Goal: Navigation & Orientation: Find specific page/section

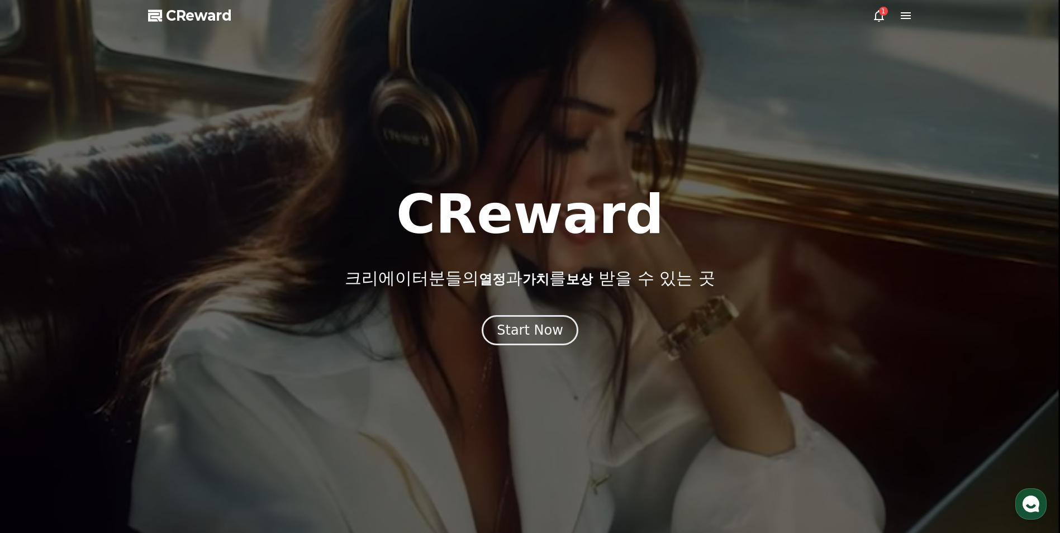
click at [879, 17] on icon at bounding box center [879, 15] width 13 height 13
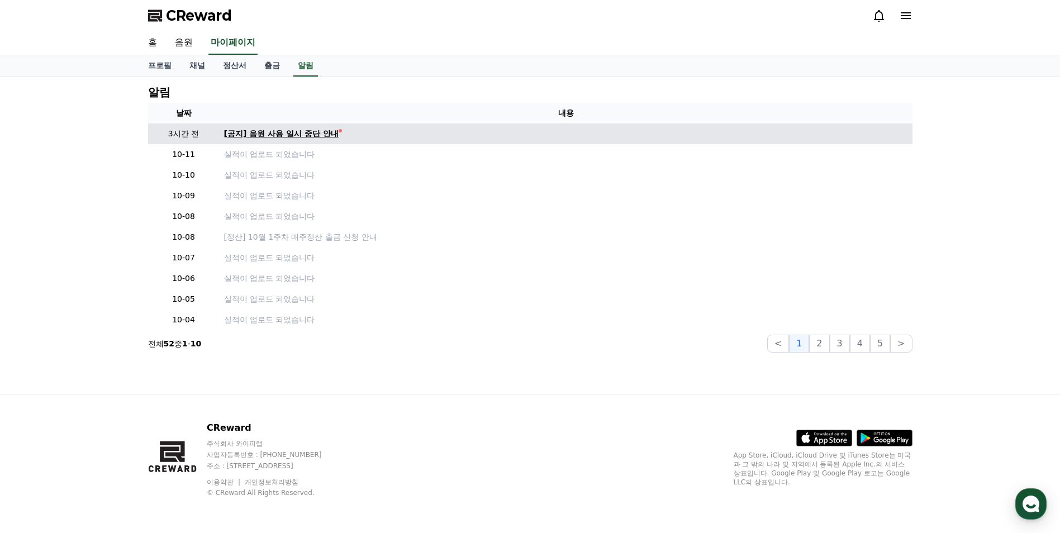
click at [312, 134] on div "[공지] 음원 사용 일시 중단 안내" at bounding box center [281, 134] width 115 height 12
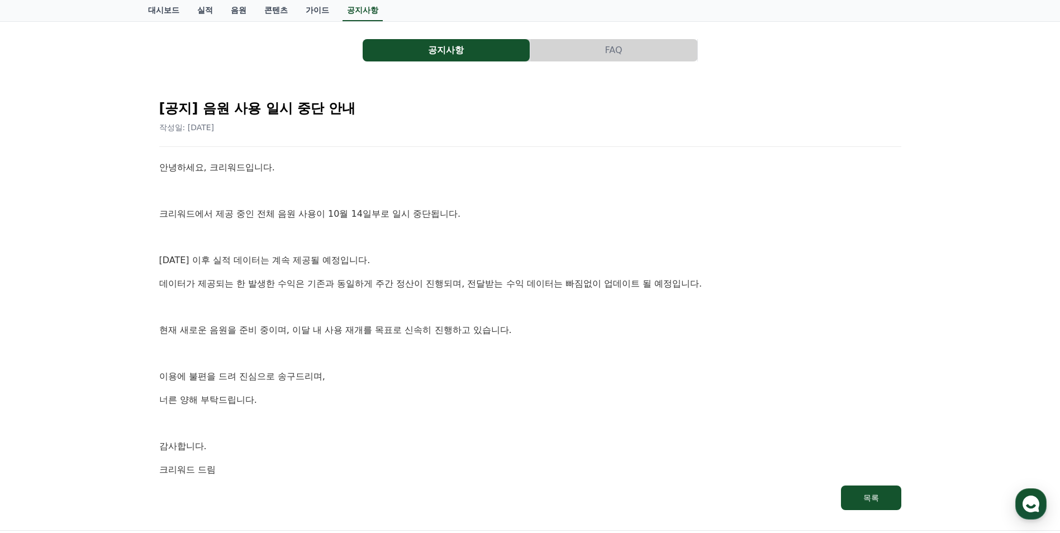
scroll to position [112, 0]
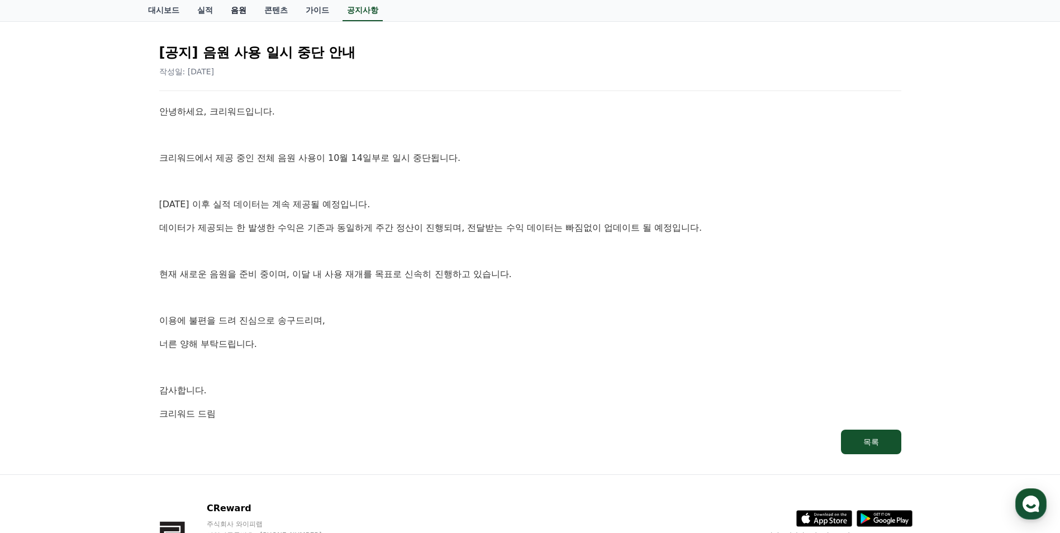
click at [223, 8] on link "음원" at bounding box center [239, 10] width 34 height 21
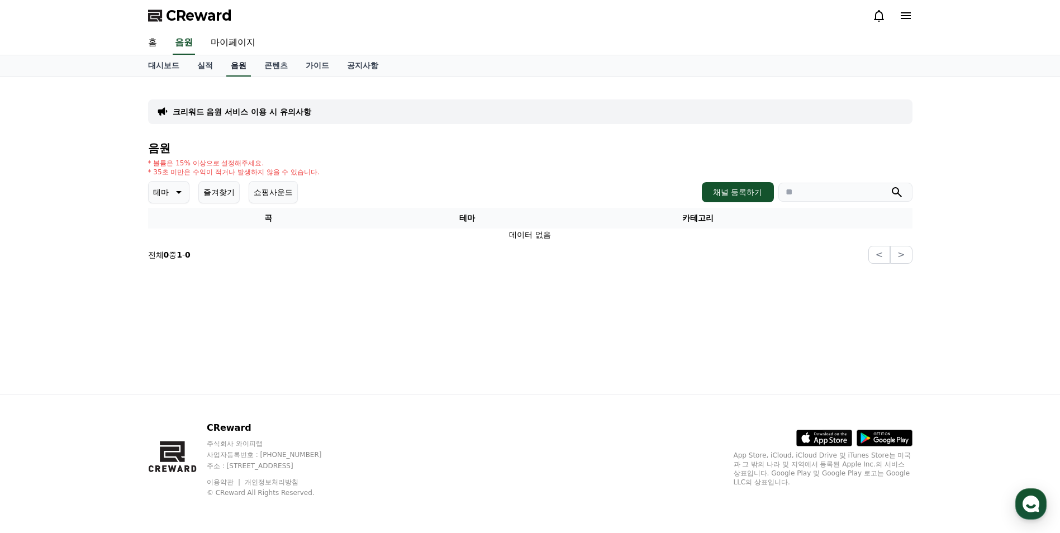
click at [241, 67] on link "음원" at bounding box center [238, 65] width 25 height 21
click at [204, 70] on link "실적" at bounding box center [205, 65] width 34 height 21
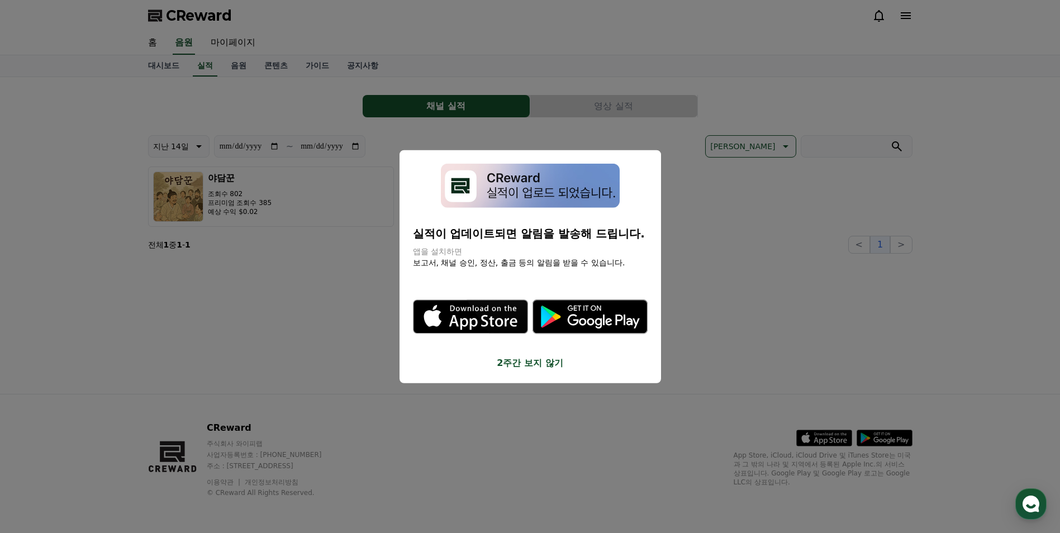
click at [505, 363] on button "2주간 보지 않기" at bounding box center [530, 362] width 235 height 13
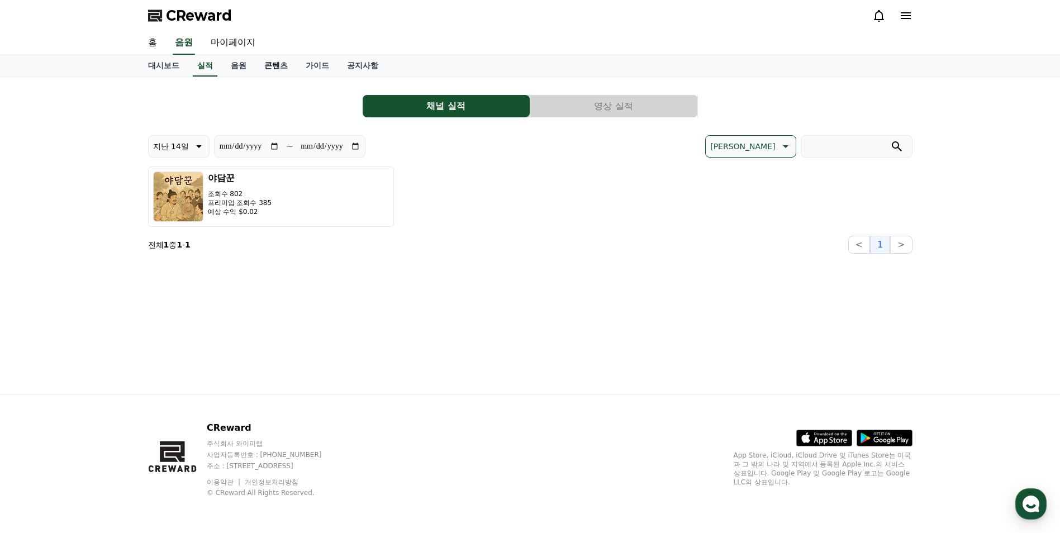
click at [273, 65] on link "콘텐츠" at bounding box center [275, 65] width 41 height 21
click at [310, 66] on link "가이드" at bounding box center [317, 65] width 41 height 21
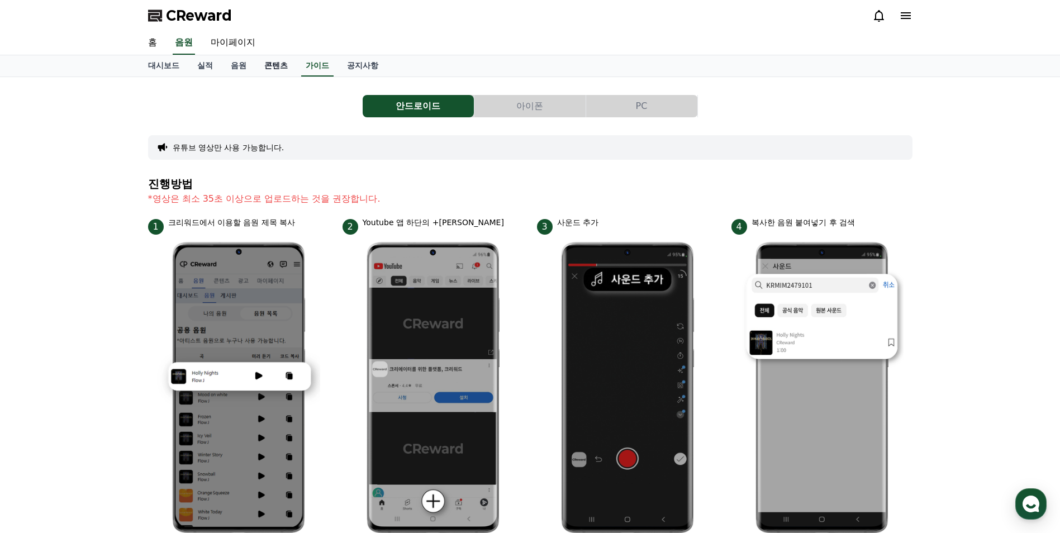
click at [279, 68] on link "콘텐츠" at bounding box center [275, 65] width 41 height 21
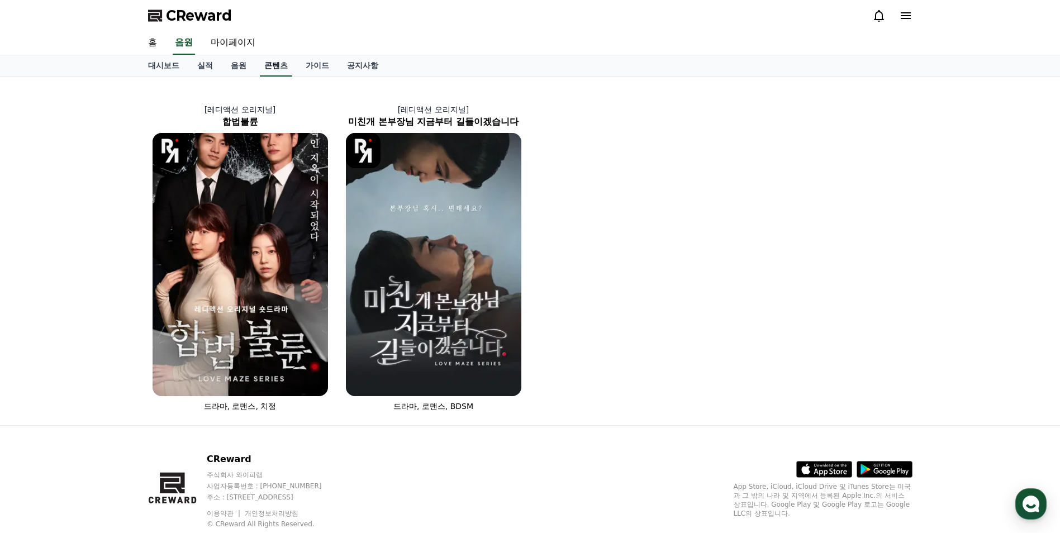
click at [290, 65] on link "콘텐츠" at bounding box center [276, 65] width 32 height 21
click at [305, 65] on link "가이드" at bounding box center [317, 65] width 41 height 21
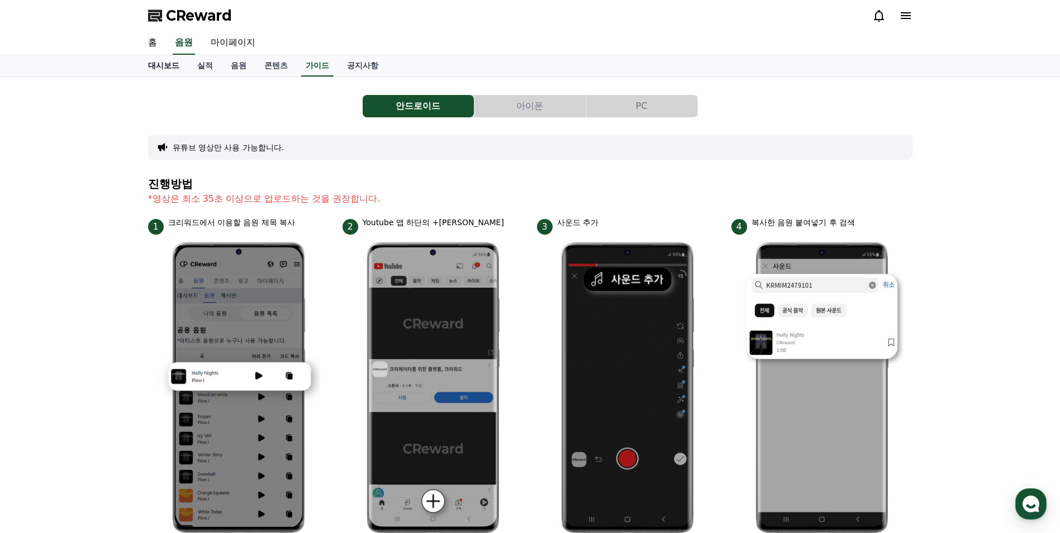
click at [159, 66] on link "대시보드" at bounding box center [163, 65] width 49 height 21
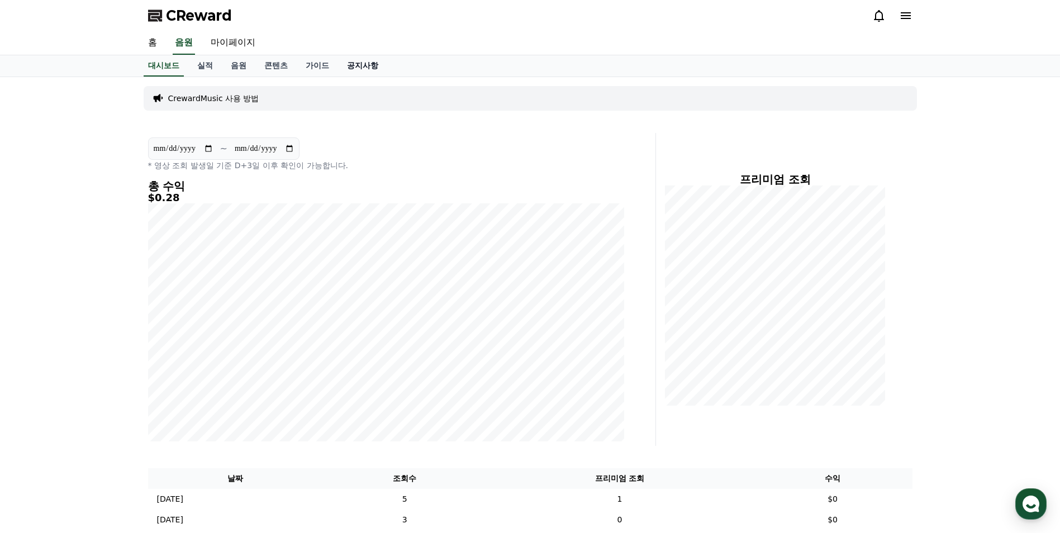
click at [366, 66] on link "공지사항" at bounding box center [362, 65] width 49 height 21
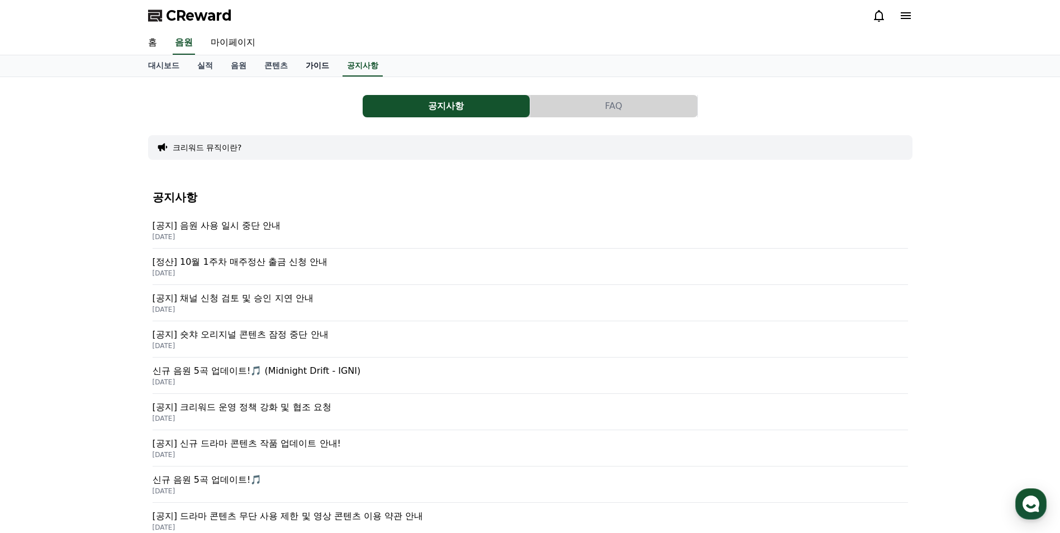
click at [332, 67] on link "가이드" at bounding box center [317, 65] width 41 height 21
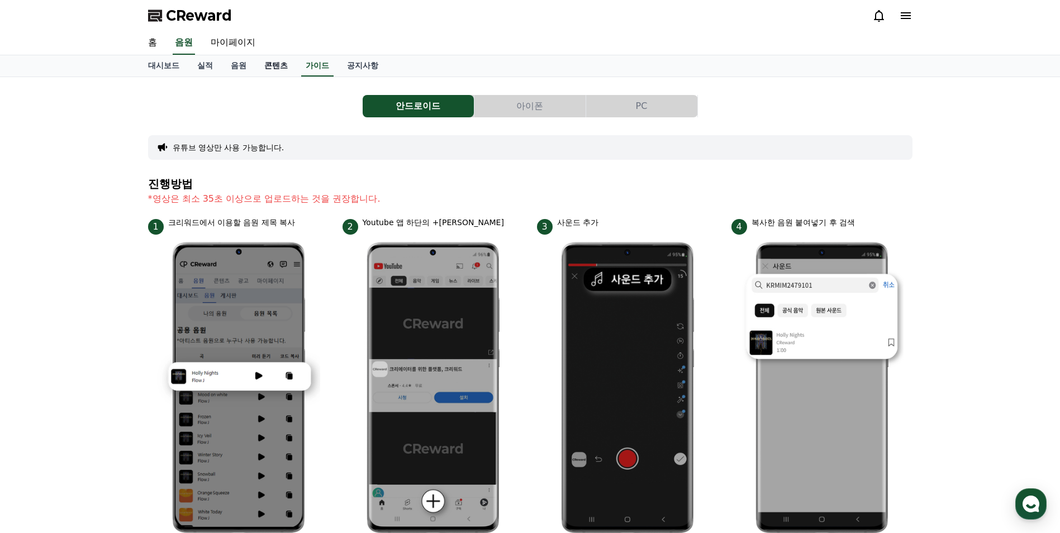
click at [274, 67] on link "콘텐츠" at bounding box center [275, 65] width 41 height 21
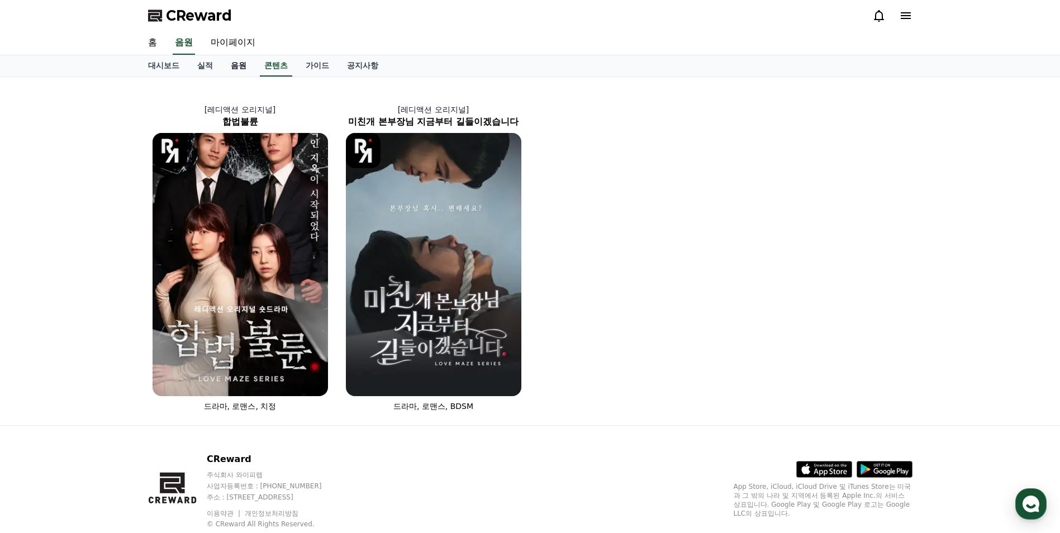
click at [244, 70] on link "음원" at bounding box center [239, 65] width 34 height 21
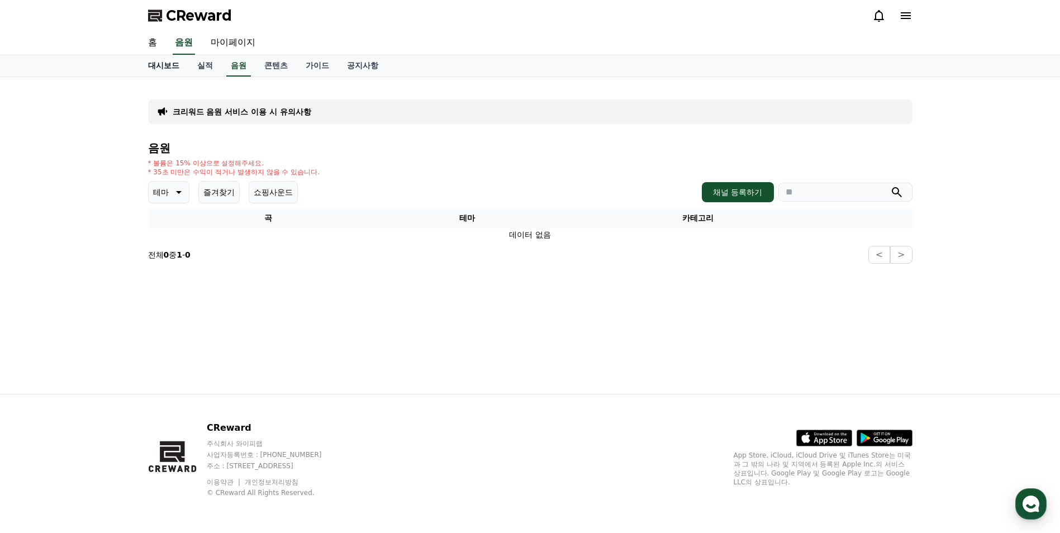
click at [183, 72] on link "대시보드" at bounding box center [163, 65] width 49 height 21
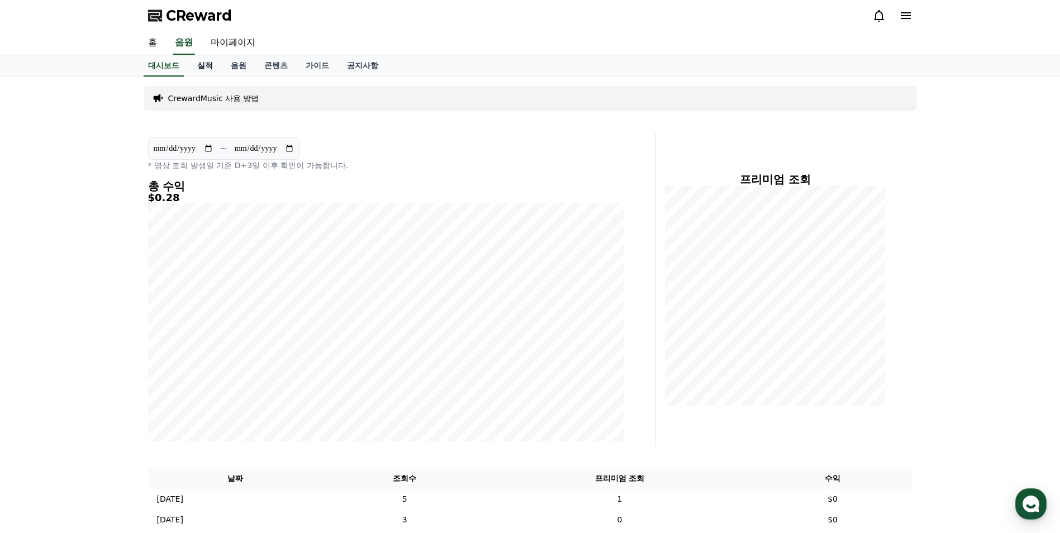
click at [199, 68] on link "실적" at bounding box center [205, 65] width 34 height 21
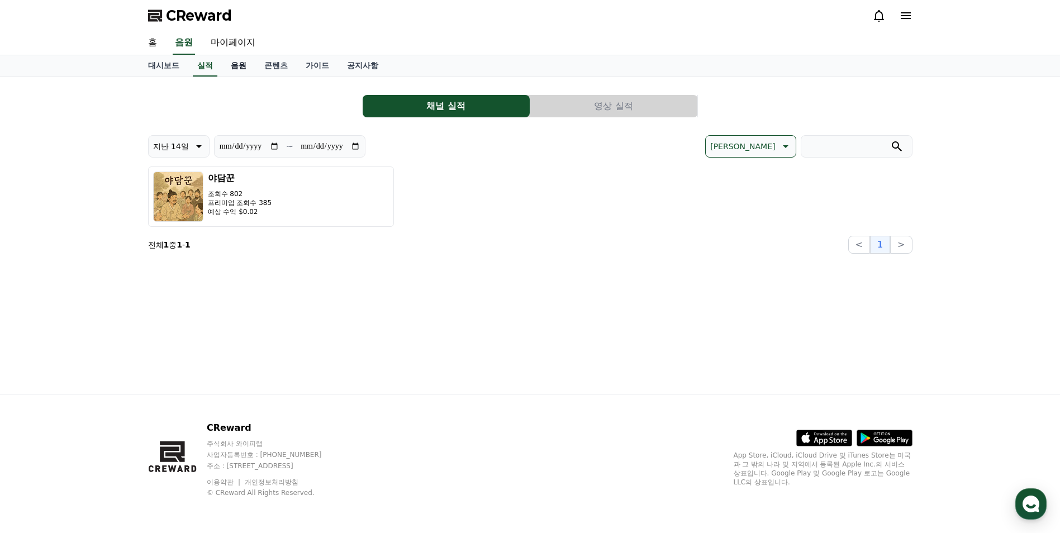
click at [230, 68] on link "음원" at bounding box center [239, 65] width 34 height 21
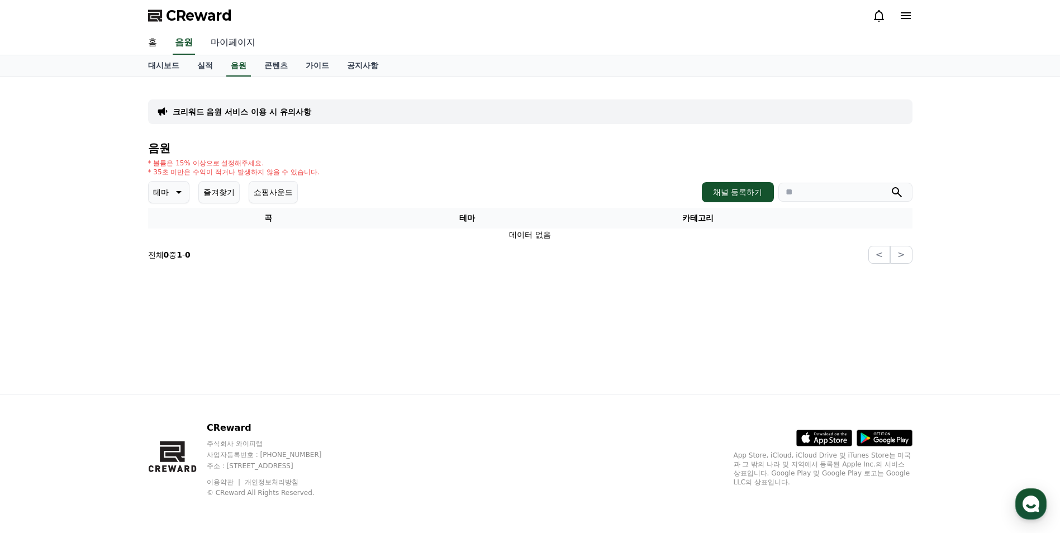
click at [236, 52] on link "마이페이지" at bounding box center [233, 42] width 63 height 23
select select "**********"
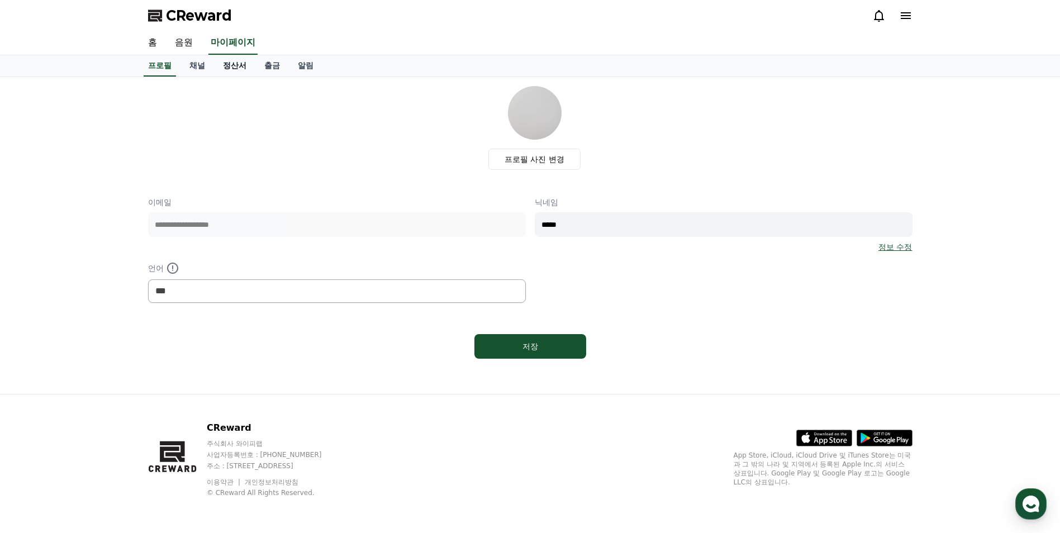
click at [240, 64] on link "정산서" at bounding box center [234, 65] width 41 height 21
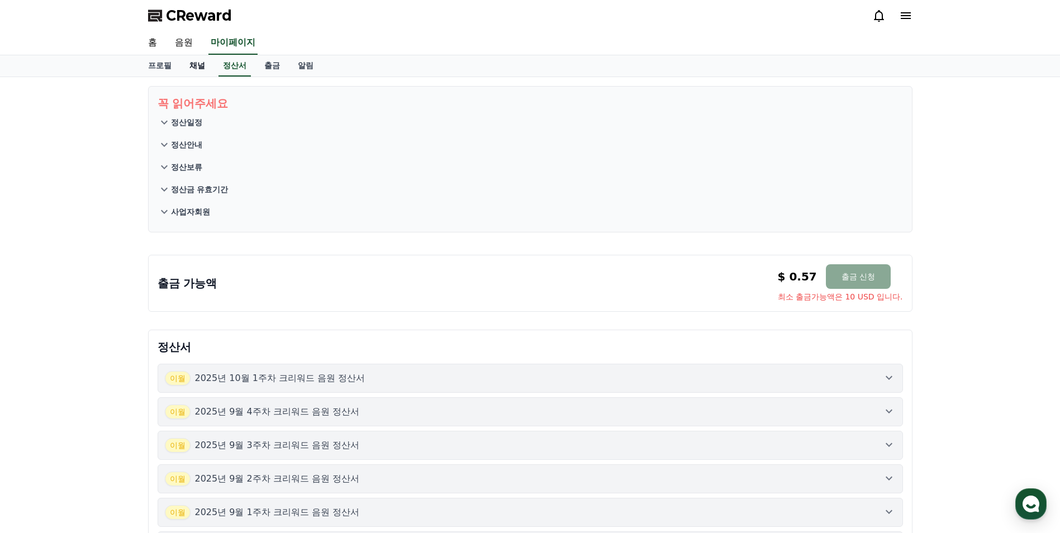
click at [210, 72] on link "채널" at bounding box center [198, 65] width 34 height 21
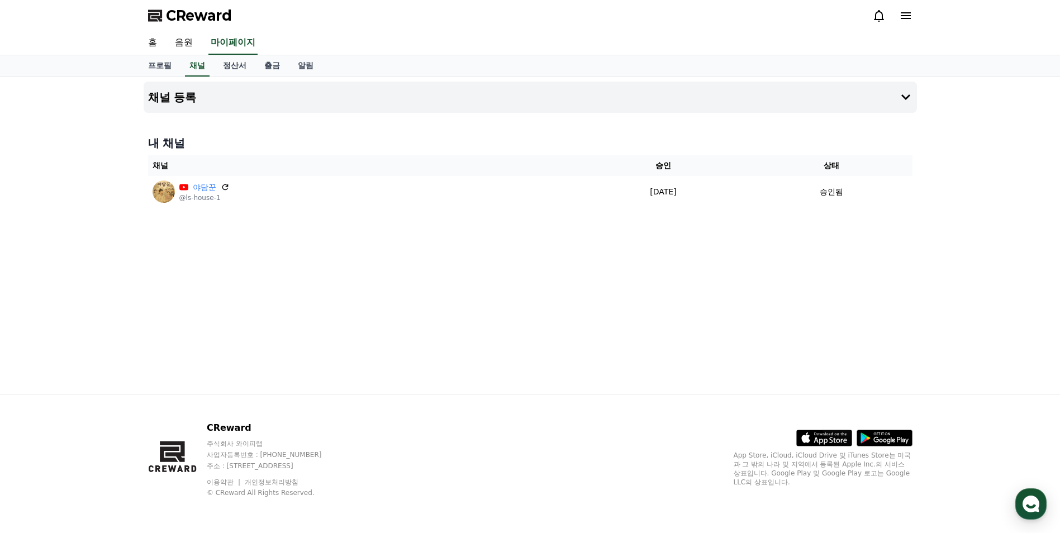
click at [287, 78] on div "채널 등록 내 채널 채널 승인 상태 야담꾼 @ls-house-1 [DATE] 08-30 승인됨" at bounding box center [530, 235] width 783 height 317
click at [280, 70] on link "출금" at bounding box center [272, 65] width 34 height 21
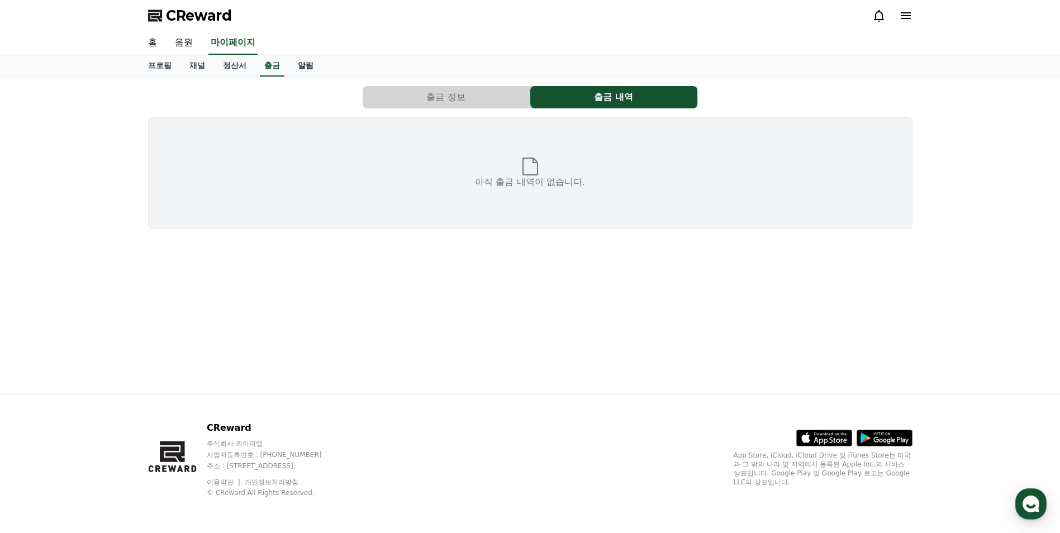
click at [295, 67] on link "알림" at bounding box center [306, 65] width 34 height 21
